Goal: Entertainment & Leisure: Consume media (video, audio)

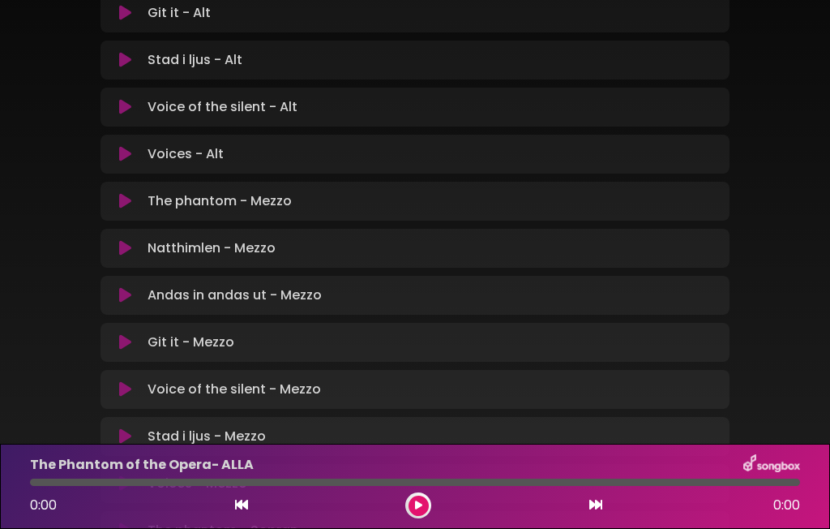
scroll to position [847, 0]
click at [193, 202] on p "The phantom - Mezzo Loading Track..." at bounding box center [220, 201] width 144 height 19
click at [418, 528] on div "The Phantom of the Opera- ALLA 0:00 0:00" at bounding box center [415, 485] width 830 height 85
click at [425, 516] on button at bounding box center [419, 505] width 20 height 20
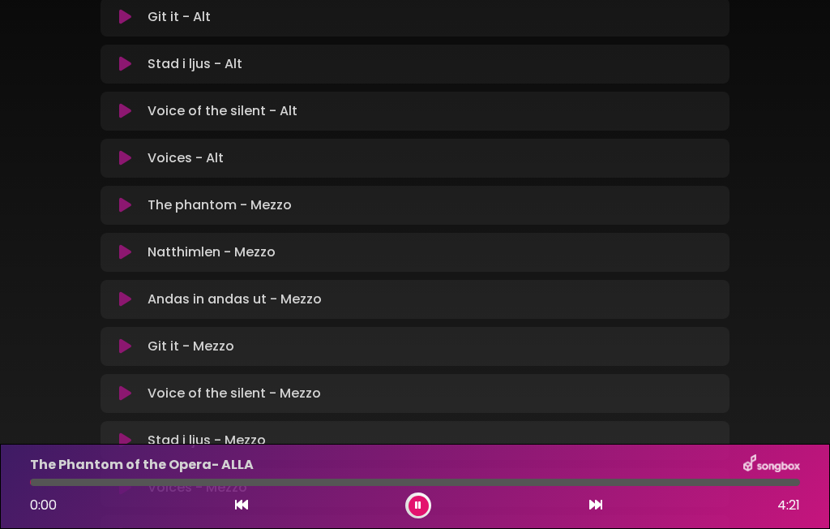
click at [221, 203] on p "The phantom - Mezzo Loading Track..." at bounding box center [220, 204] width 144 height 19
click at [187, 214] on p "The phantom - Mezzo Loading Track..." at bounding box center [220, 204] width 144 height 19
click at [138, 201] on button at bounding box center [125, 205] width 31 height 16
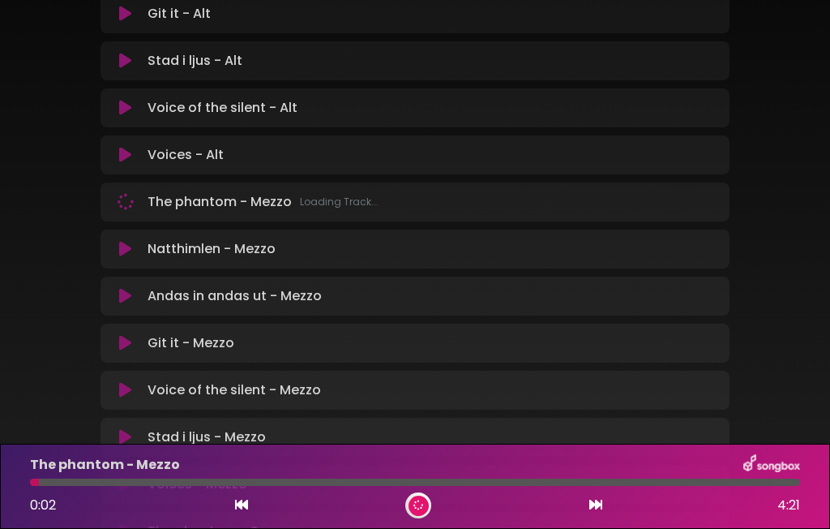
click at [427, 518] on div "0:02 4:21" at bounding box center [415, 505] width 790 height 26
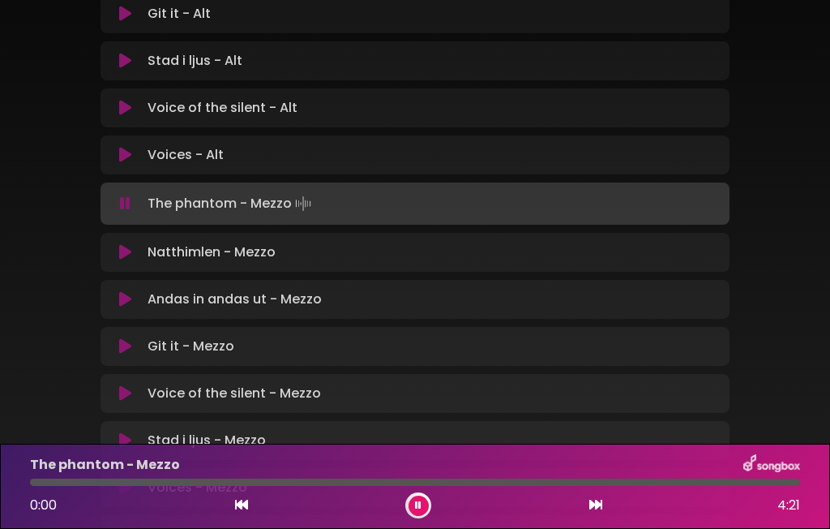
click at [215, 211] on p "The phantom - Mezzo Loading Track..." at bounding box center [231, 203] width 167 height 23
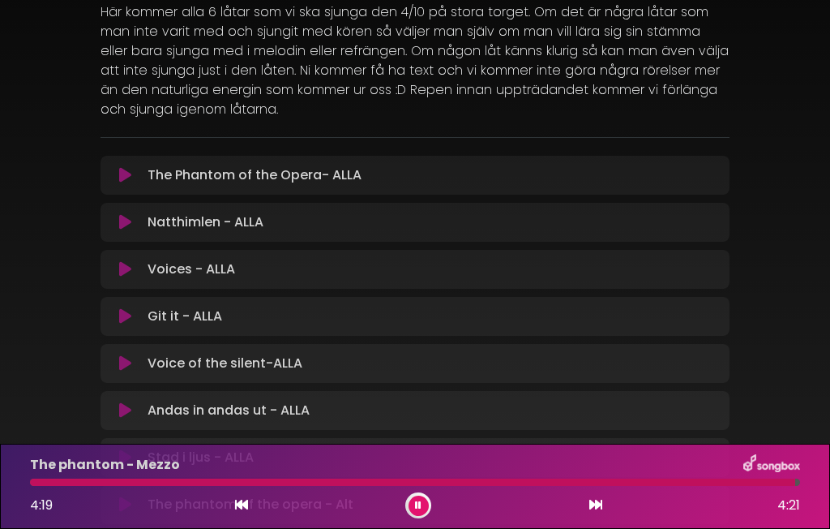
scroll to position [202, 0]
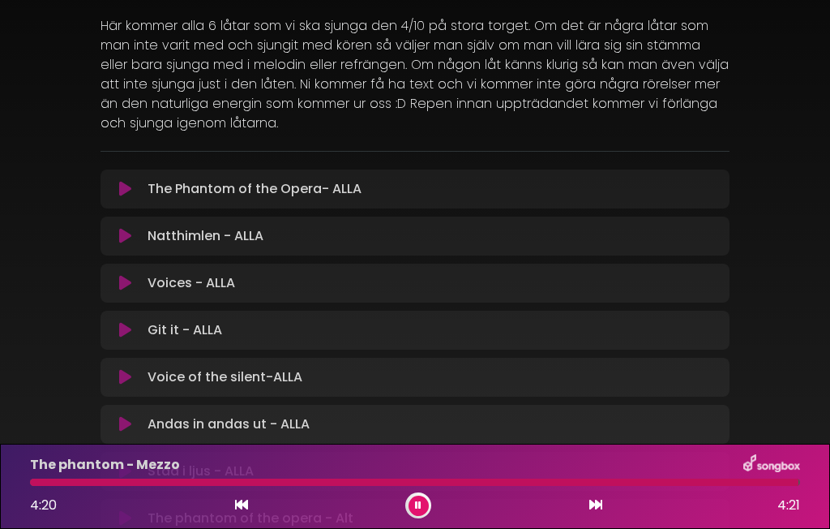
click at [293, 189] on p "The Phantom of the Opera- ALLA Loading Track..." at bounding box center [255, 188] width 214 height 19
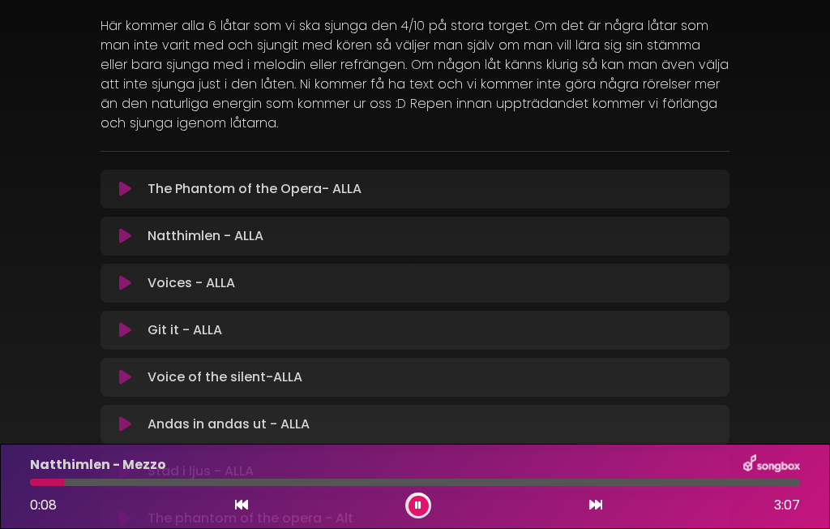
click at [176, 187] on p "The Phantom of the Opera- ALLA Loading Track..." at bounding box center [255, 188] width 214 height 19
click at [209, 195] on p "The Phantom of the Opera- ALLA Loading Track..." at bounding box center [255, 188] width 214 height 19
click at [130, 191] on icon at bounding box center [125, 189] width 12 height 16
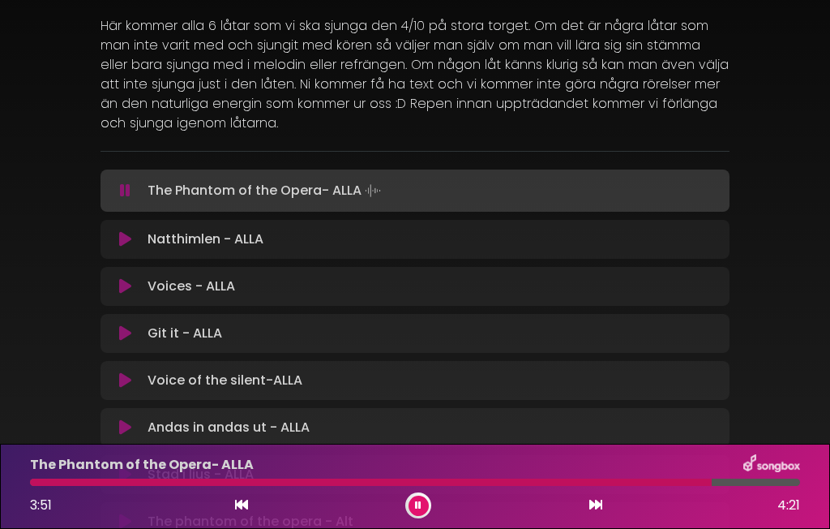
click at [412, 516] on button at bounding box center [419, 505] width 20 height 20
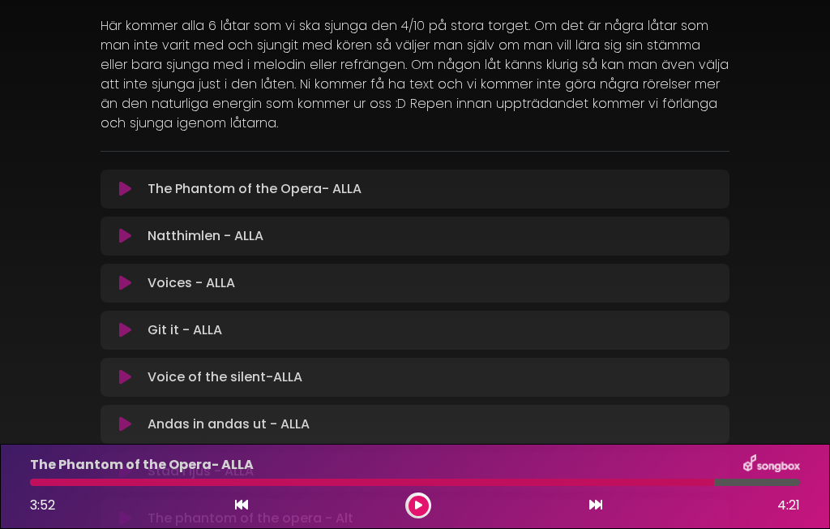
click at [731, 486] on div at bounding box center [415, 481] width 770 height 7
click at [426, 516] on button at bounding box center [419, 505] width 20 height 20
click at [426, 518] on div at bounding box center [418, 505] width 26 height 26
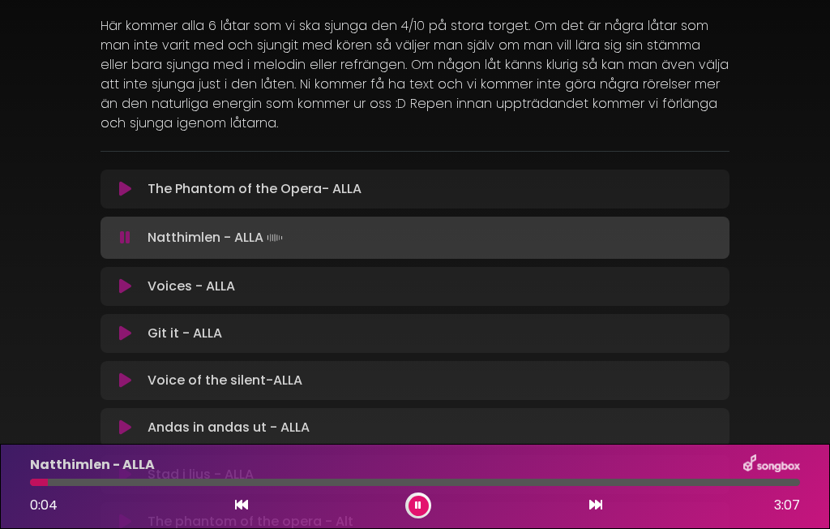
click at [418, 516] on button at bounding box center [419, 505] width 20 height 20
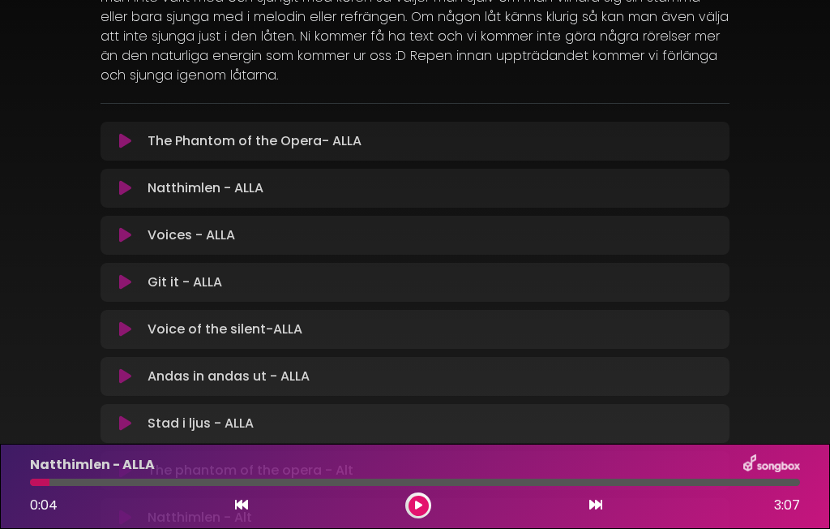
scroll to position [247, 0]
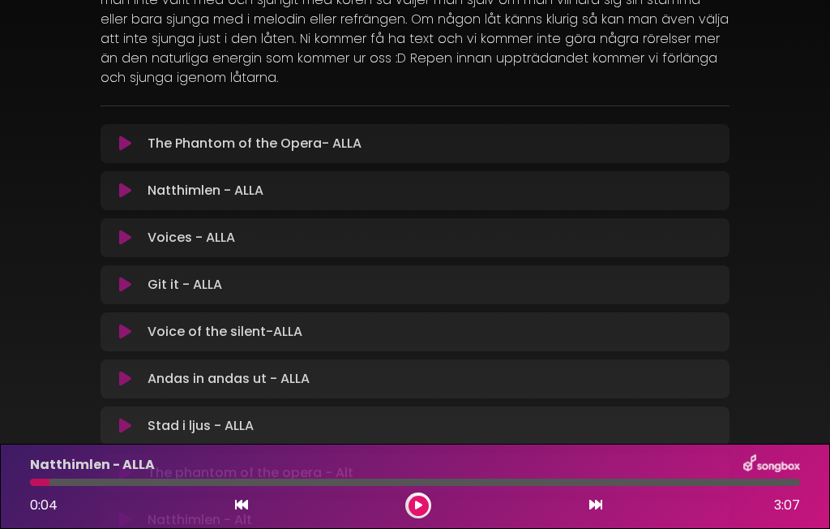
click at [335, 145] on p "The Phantom of the Opera- ALLA Loading Track..." at bounding box center [255, 143] width 214 height 19
click at [196, 187] on p "Natthimlen - ALLA Loading Track..." at bounding box center [206, 190] width 116 height 19
click at [276, 145] on p "The Phantom of the Opera- ALLA Loading Track..." at bounding box center [255, 143] width 214 height 19
click at [136, 141] on button at bounding box center [125, 143] width 31 height 16
click at [418, 518] on div at bounding box center [418, 505] width 26 height 26
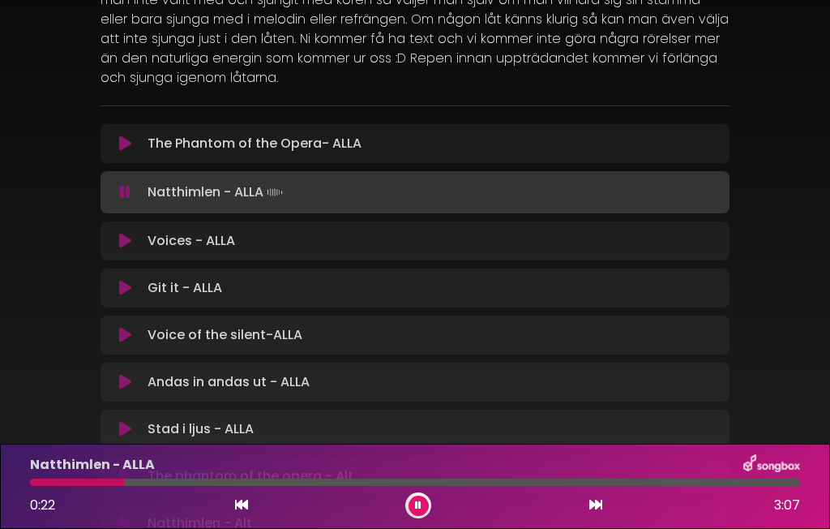
click at [134, 147] on button at bounding box center [125, 143] width 31 height 16
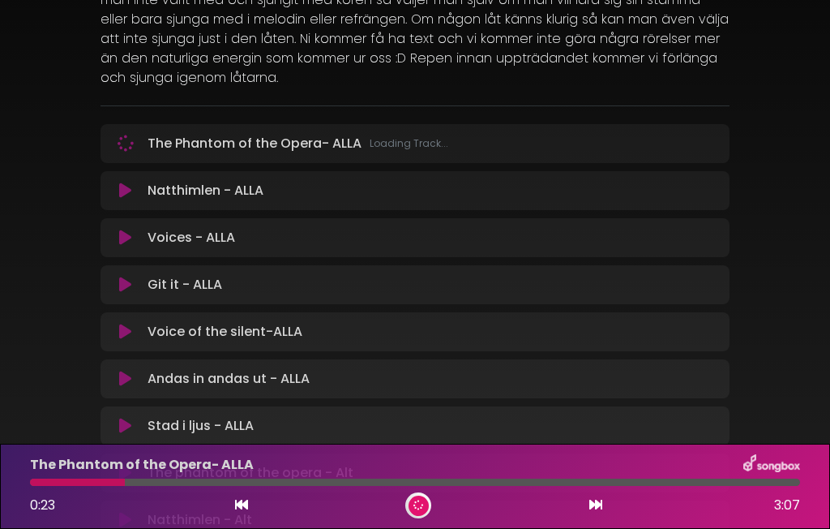
click at [134, 198] on button at bounding box center [125, 190] width 31 height 16
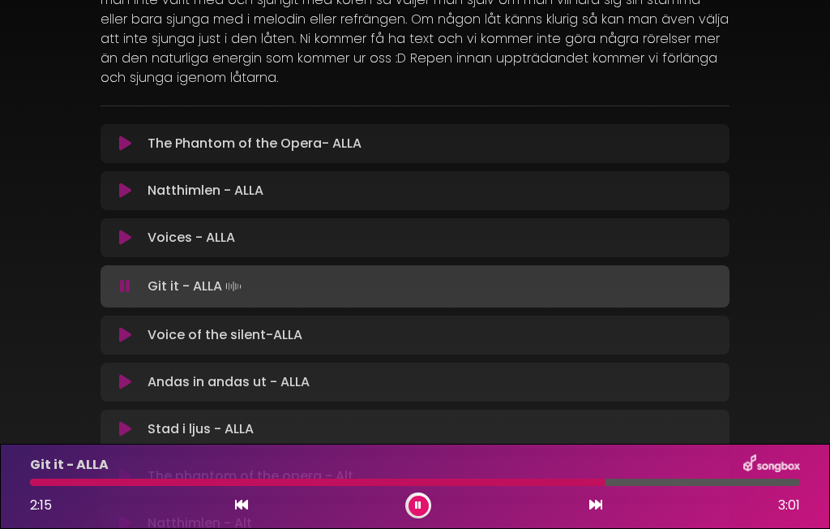
click at [422, 516] on button at bounding box center [419, 505] width 20 height 20
